Goal: Use online tool/utility: Utilize a website feature to perform a specific function

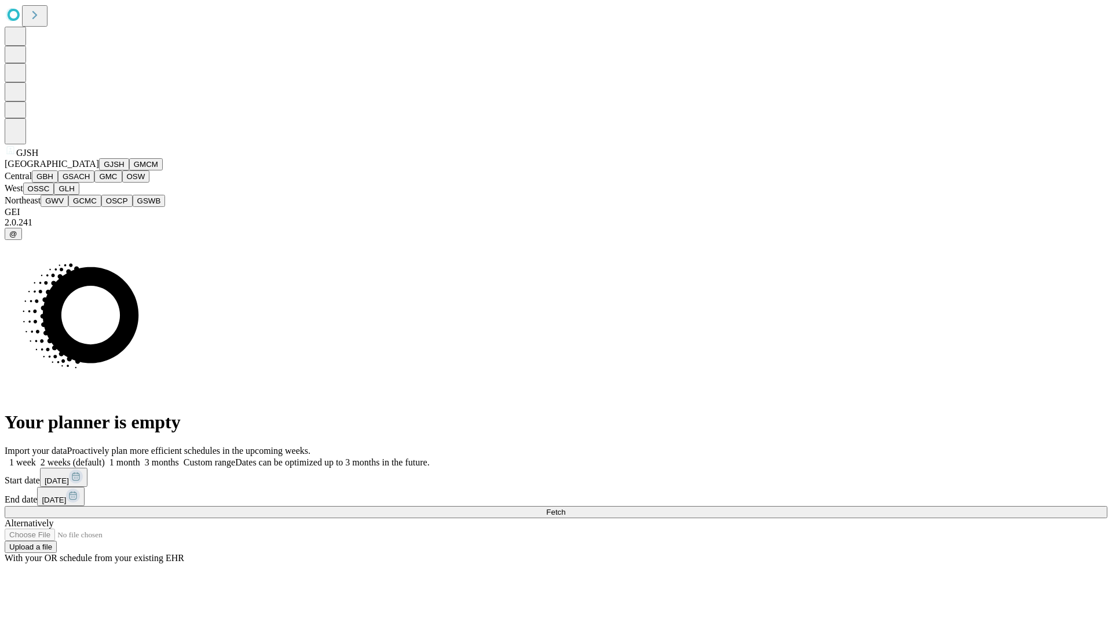
click at [99, 170] on button "GJSH" at bounding box center [114, 164] width 30 height 12
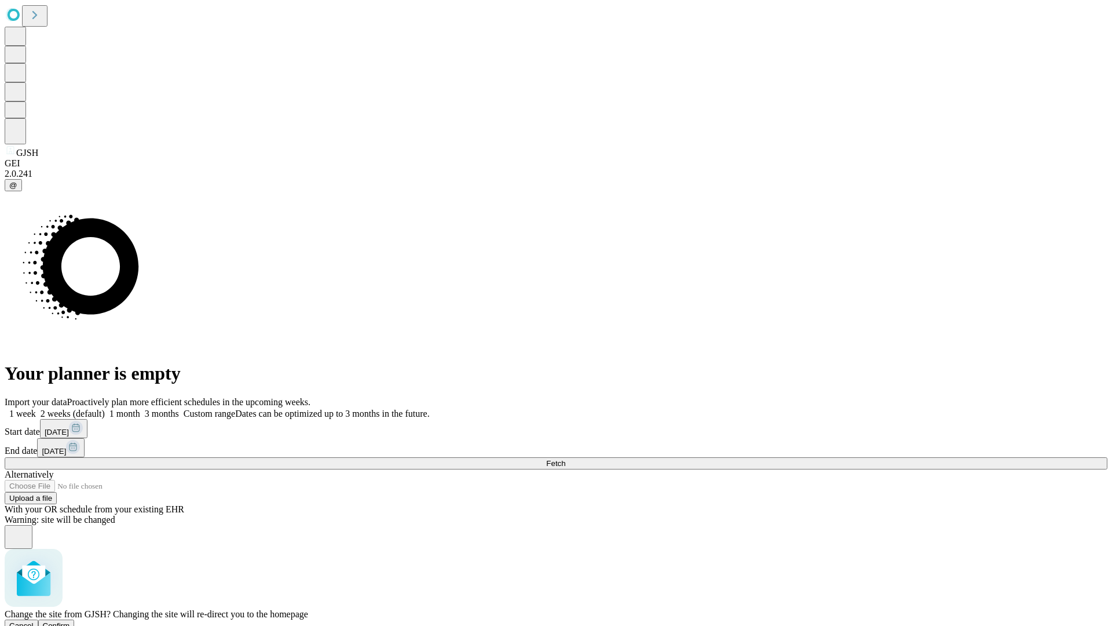
click at [70, 621] on span "Confirm" at bounding box center [56, 625] width 27 height 9
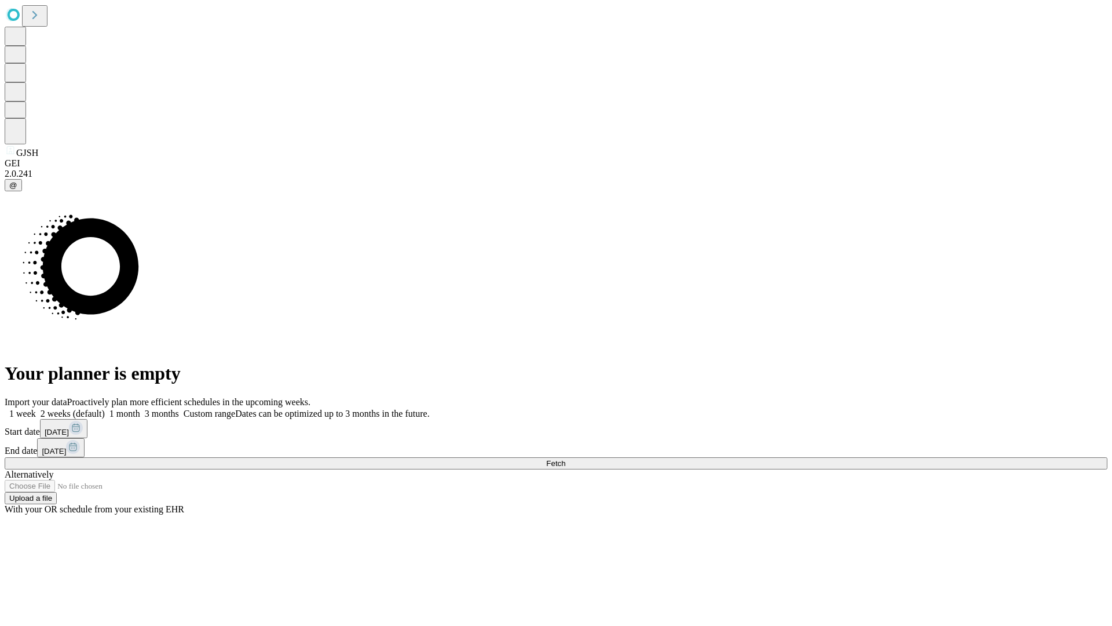
click at [140, 408] on label "1 month" at bounding box center [122, 413] width 35 height 10
click at [565, 459] on span "Fetch" at bounding box center [555, 463] width 19 height 9
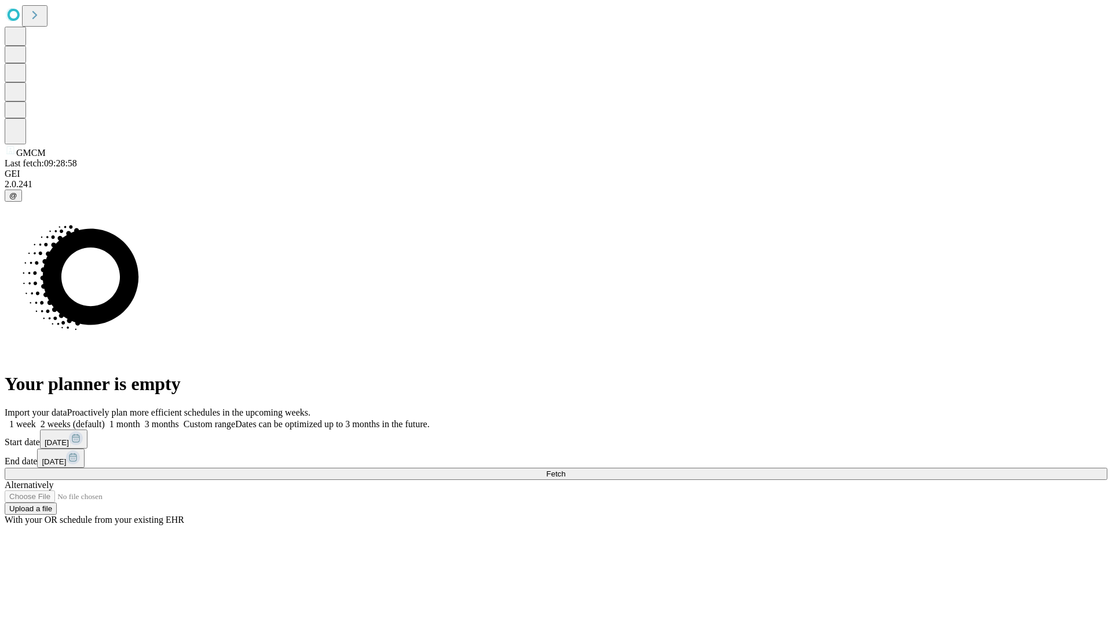
click at [140, 419] on label "1 month" at bounding box center [122, 424] width 35 height 10
click at [565, 469] on span "Fetch" at bounding box center [555, 473] width 19 height 9
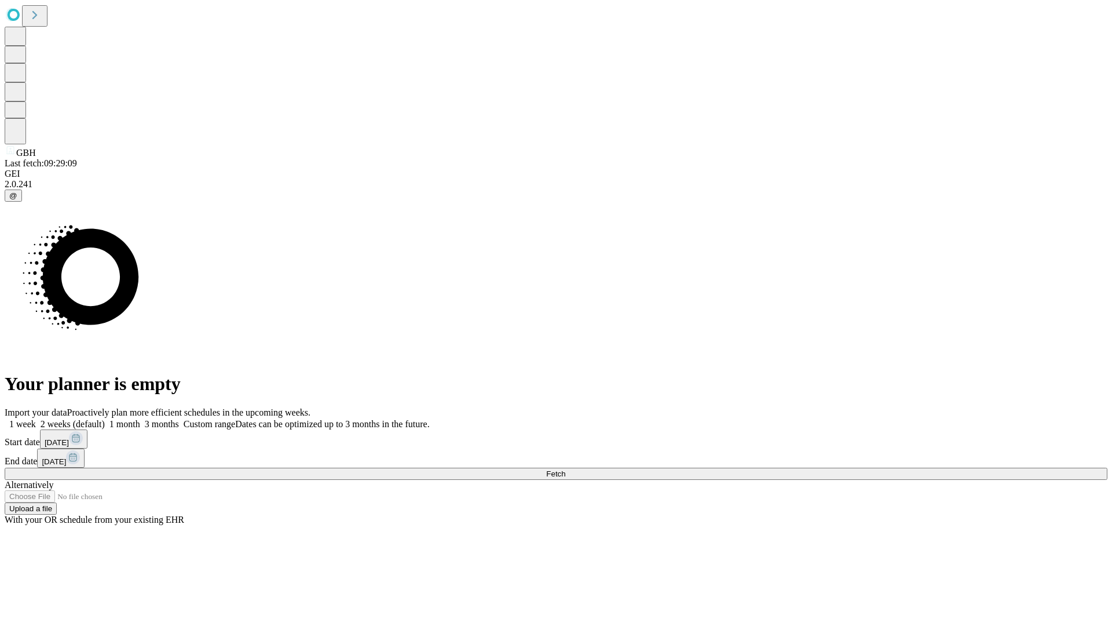
click at [140, 419] on label "1 month" at bounding box center [122, 424] width 35 height 10
click at [565, 469] on span "Fetch" at bounding box center [555, 473] width 19 height 9
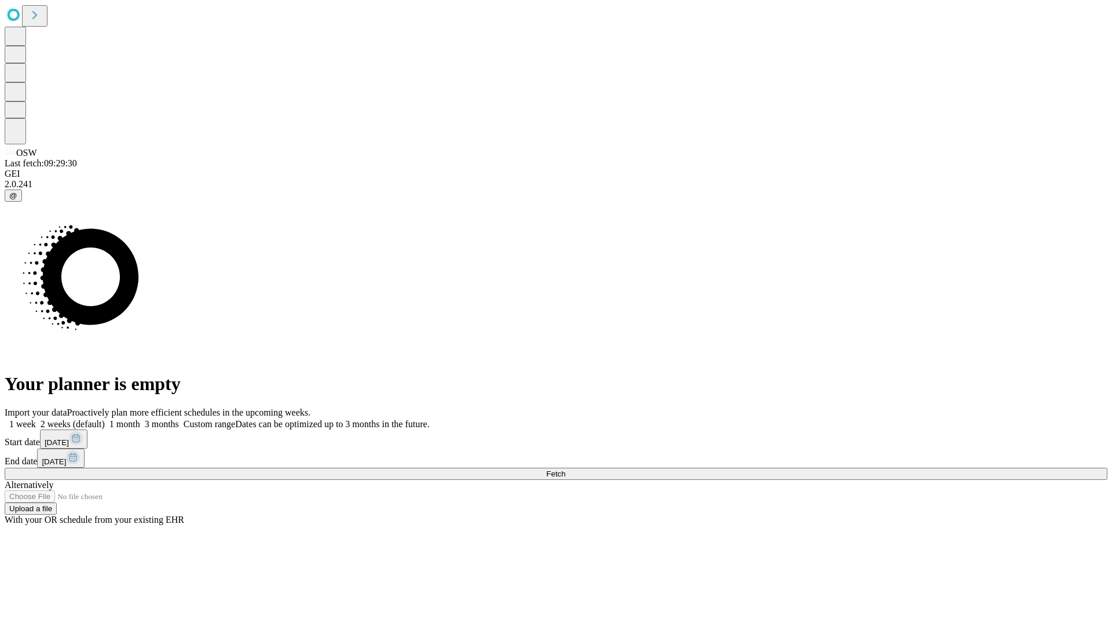
click at [140, 419] on label "1 month" at bounding box center [122, 424] width 35 height 10
click at [565, 469] on span "Fetch" at bounding box center [555, 473] width 19 height 9
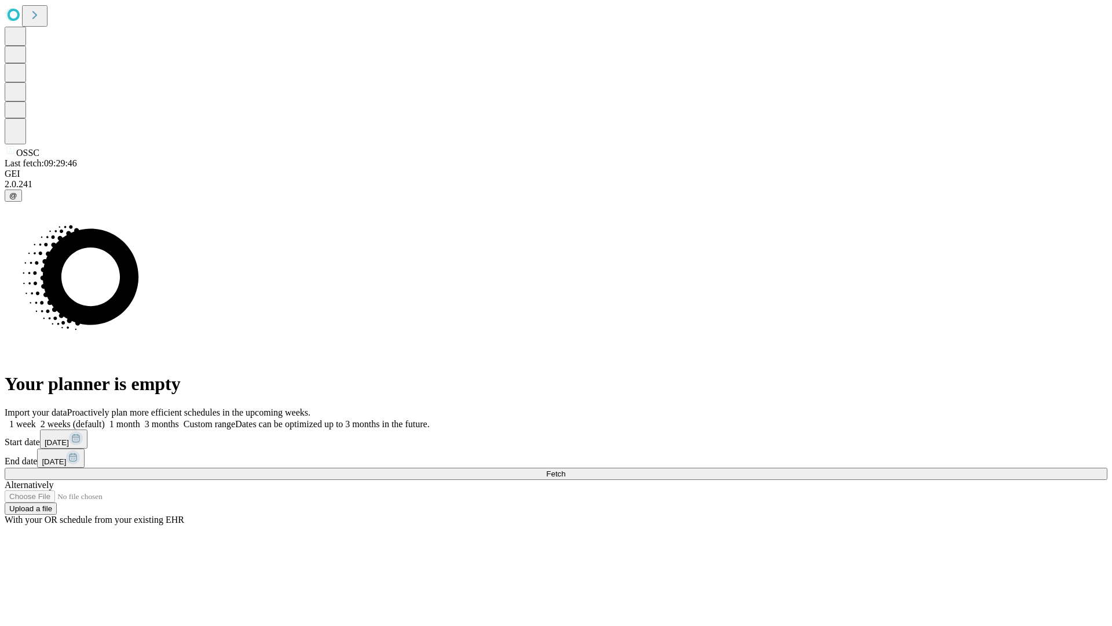
click at [565, 469] on span "Fetch" at bounding box center [555, 473] width 19 height 9
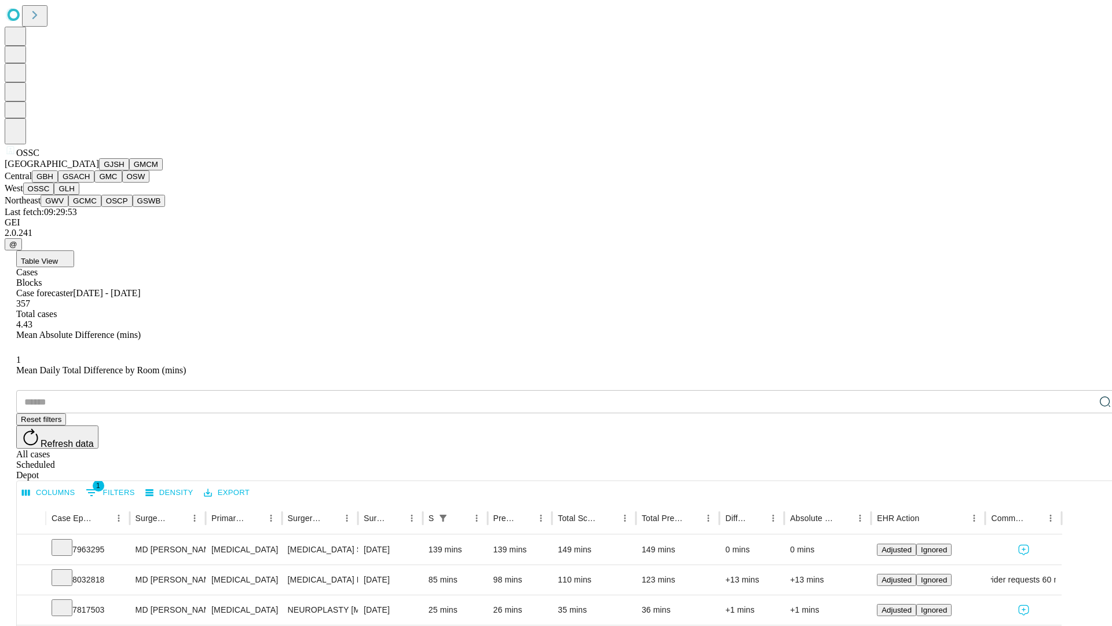
click at [79, 195] on button "GLH" at bounding box center [66, 188] width 25 height 12
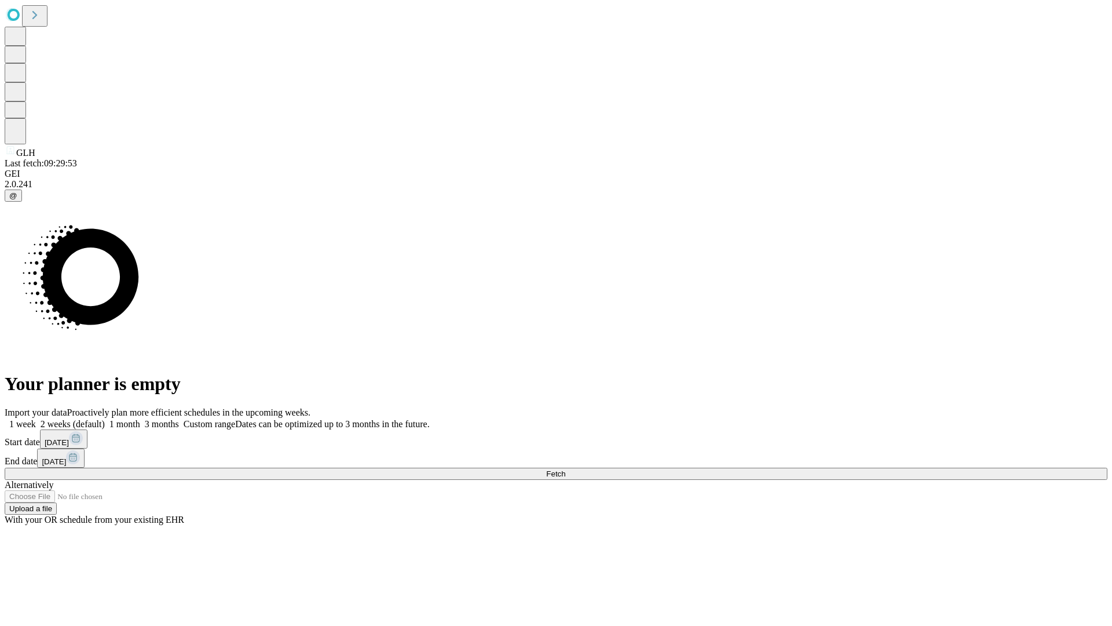
click at [140, 419] on label "1 month" at bounding box center [122, 424] width 35 height 10
click at [565, 469] on span "Fetch" at bounding box center [555, 473] width 19 height 9
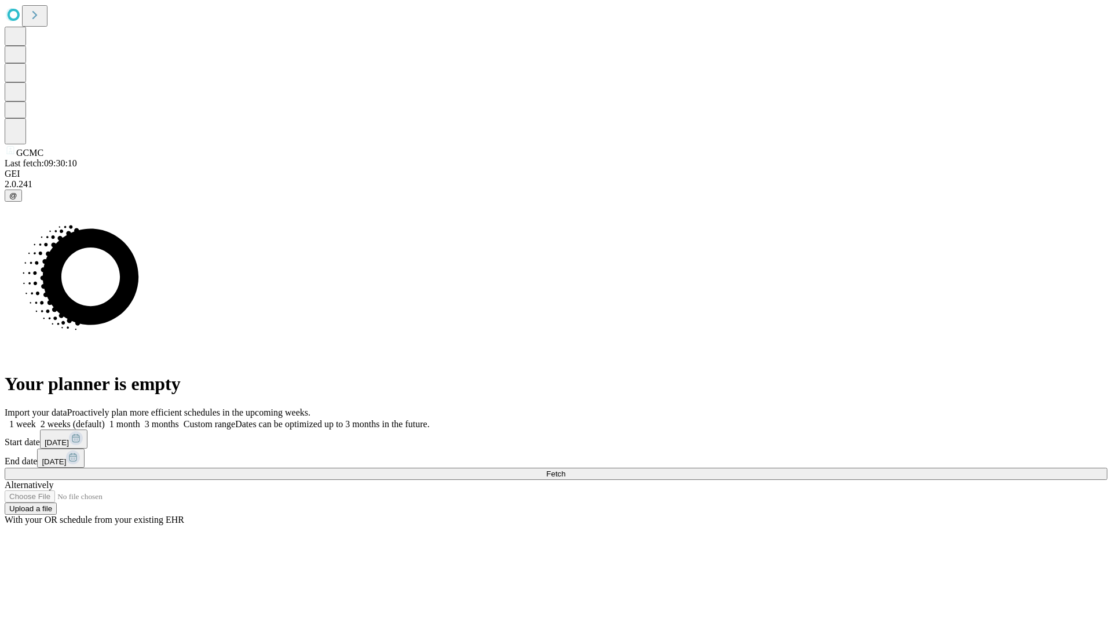
click at [565, 469] on span "Fetch" at bounding box center [555, 473] width 19 height 9
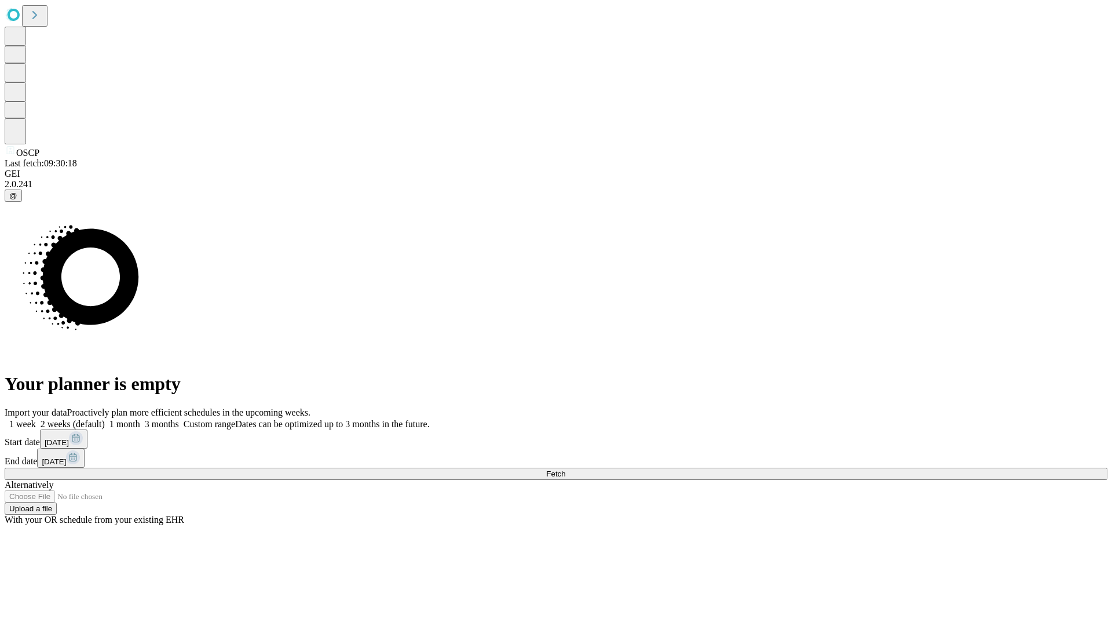
click at [140, 419] on label "1 month" at bounding box center [122, 424] width 35 height 10
click at [565, 469] on span "Fetch" at bounding box center [555, 473] width 19 height 9
